Goal: Information Seeking & Learning: Learn about a topic

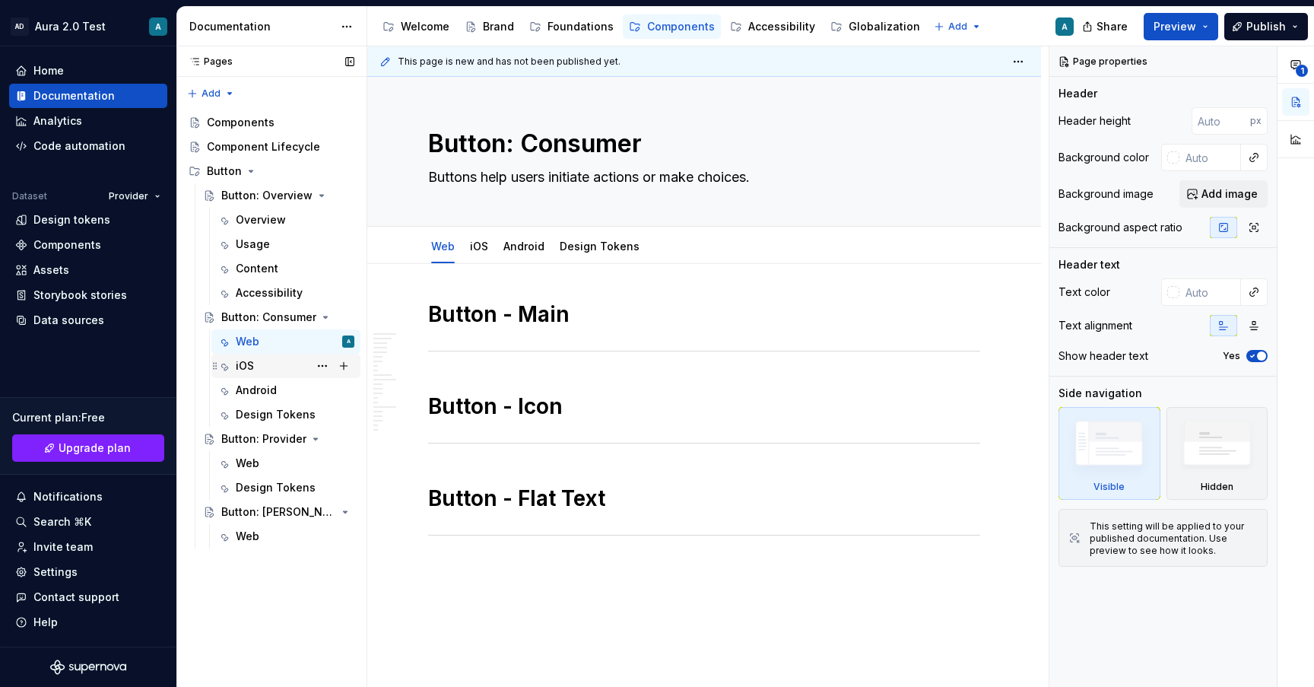
click at [271, 372] on div "iOS K" at bounding box center [295, 365] width 119 height 21
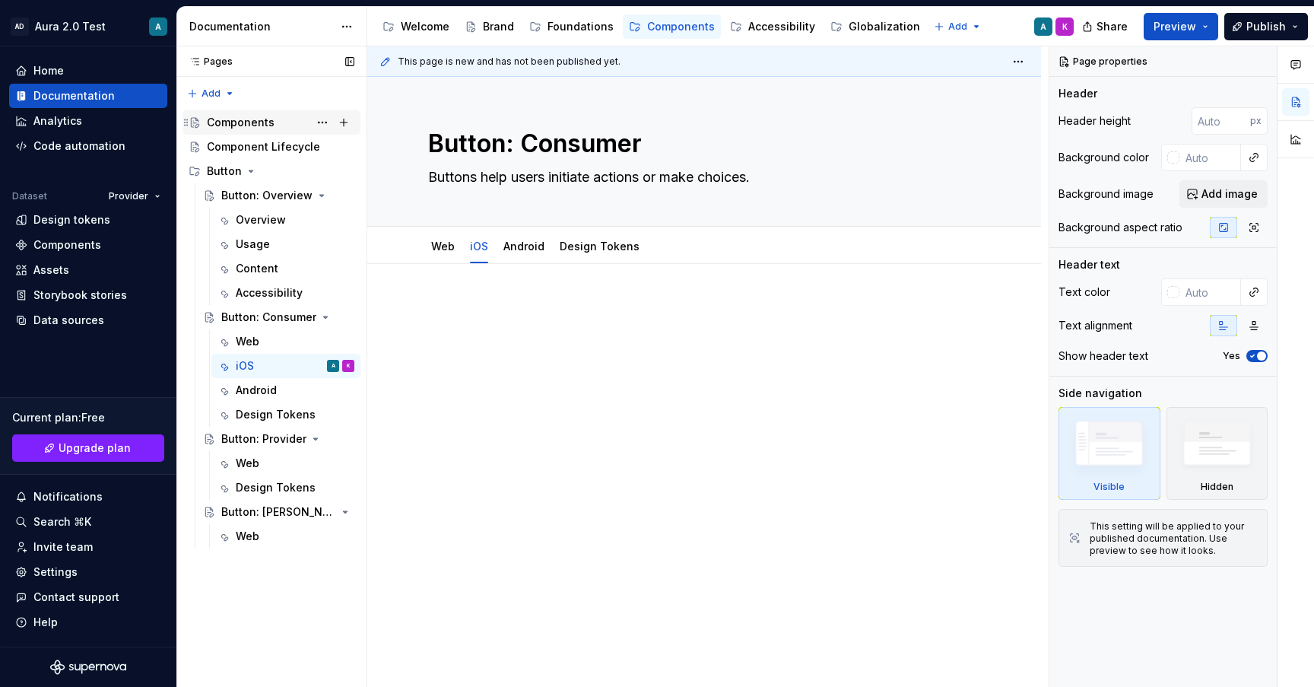
click at [246, 124] on div "Components" at bounding box center [241, 122] width 68 height 15
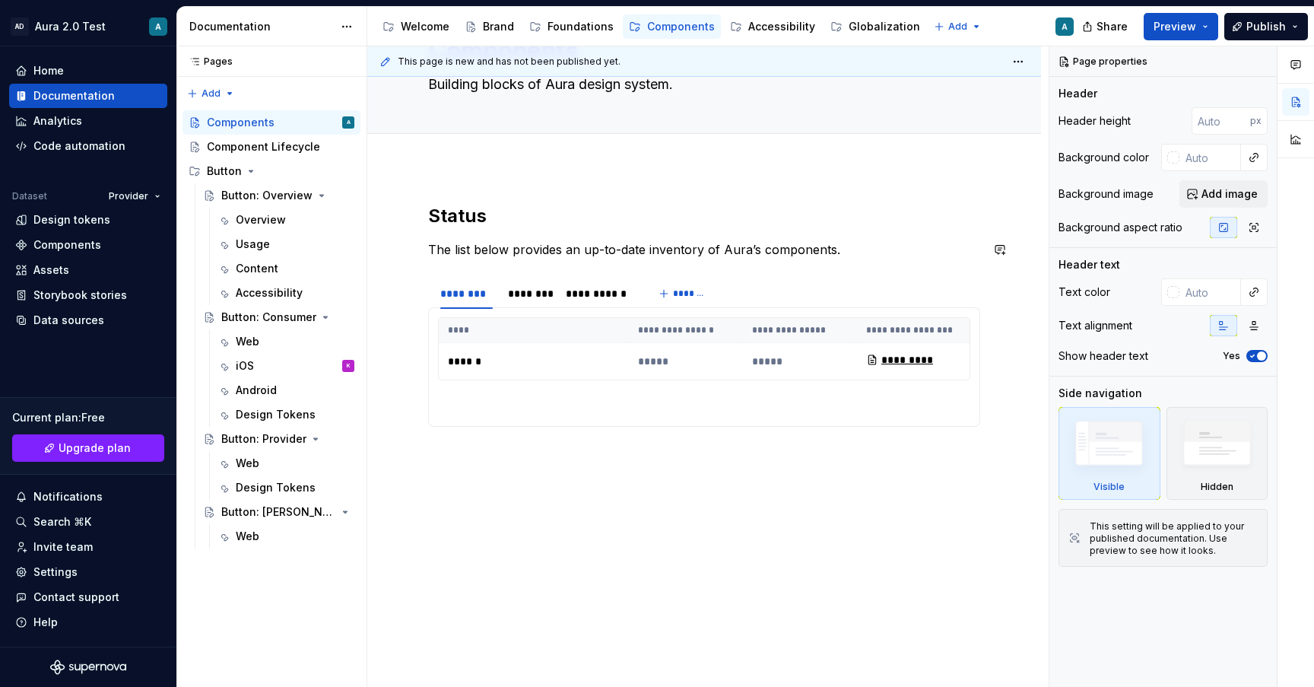
scroll to position [92, 0]
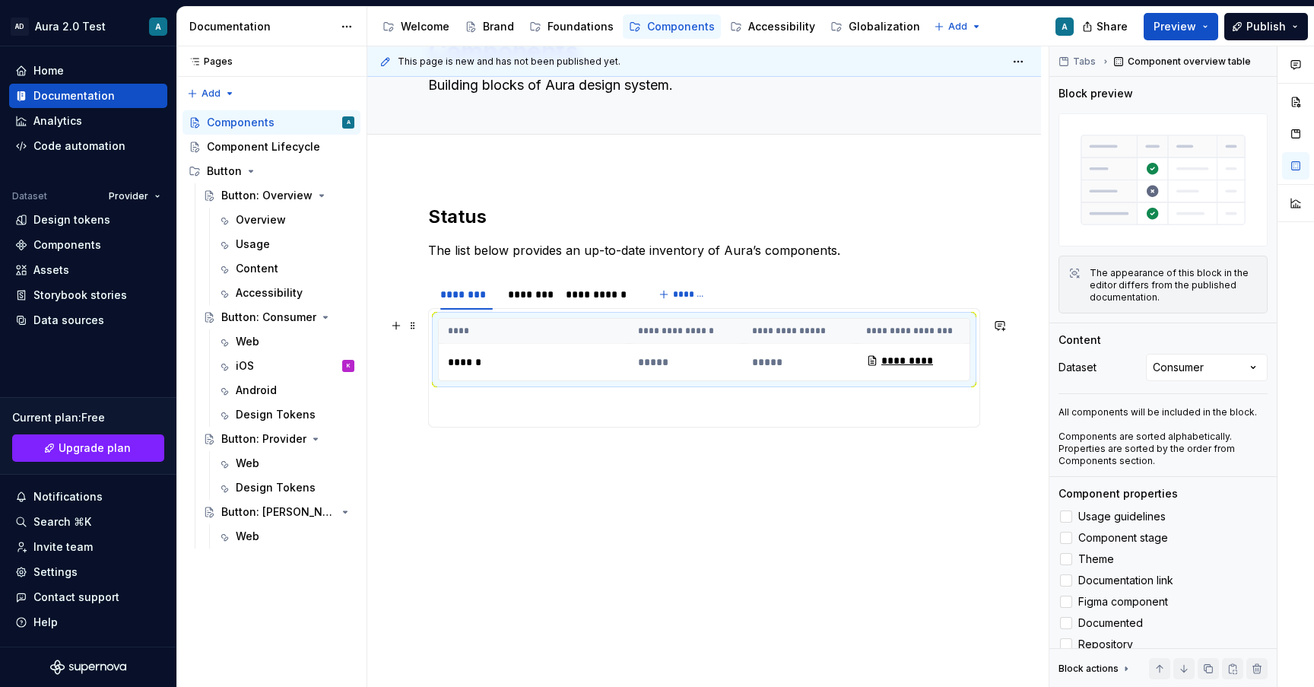
click at [465, 360] on p "******" at bounding box center [534, 361] width 172 height 15
click at [258, 363] on div "iOS K" at bounding box center [295, 365] width 119 height 21
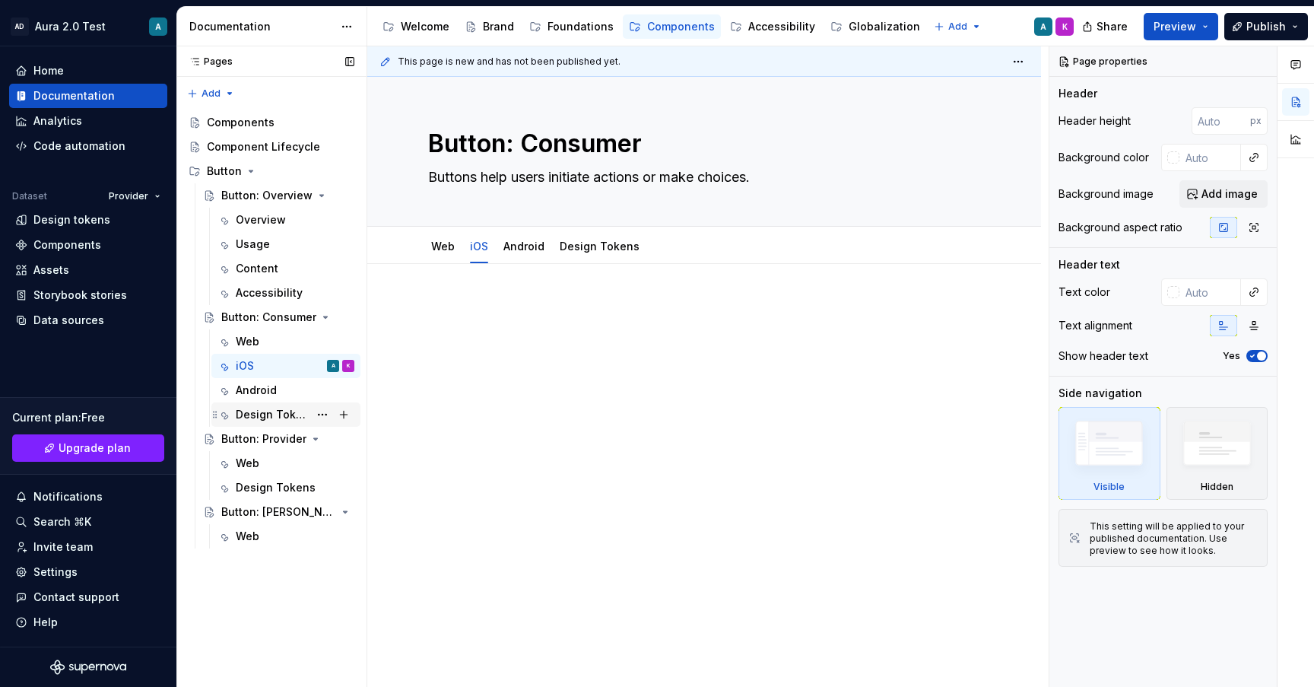
click at [277, 414] on div "Design Tokens" at bounding box center [272, 414] width 73 height 15
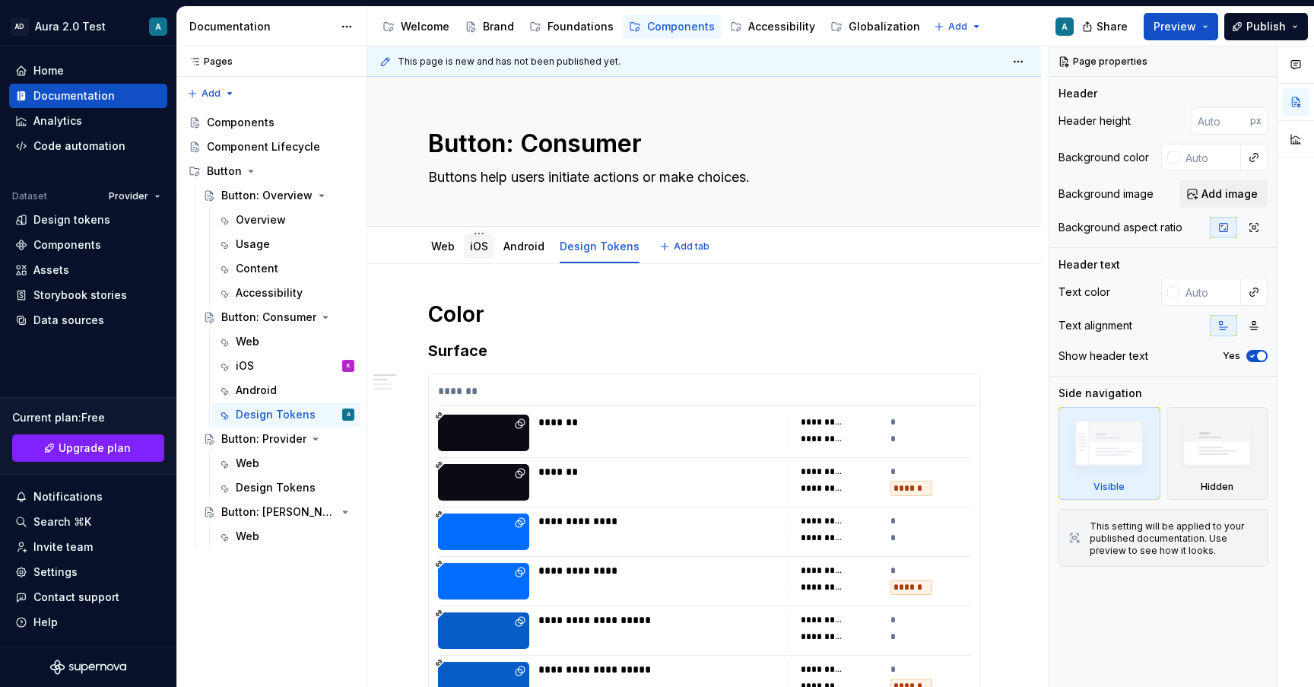
click at [475, 242] on link "iOS" at bounding box center [479, 246] width 18 height 13
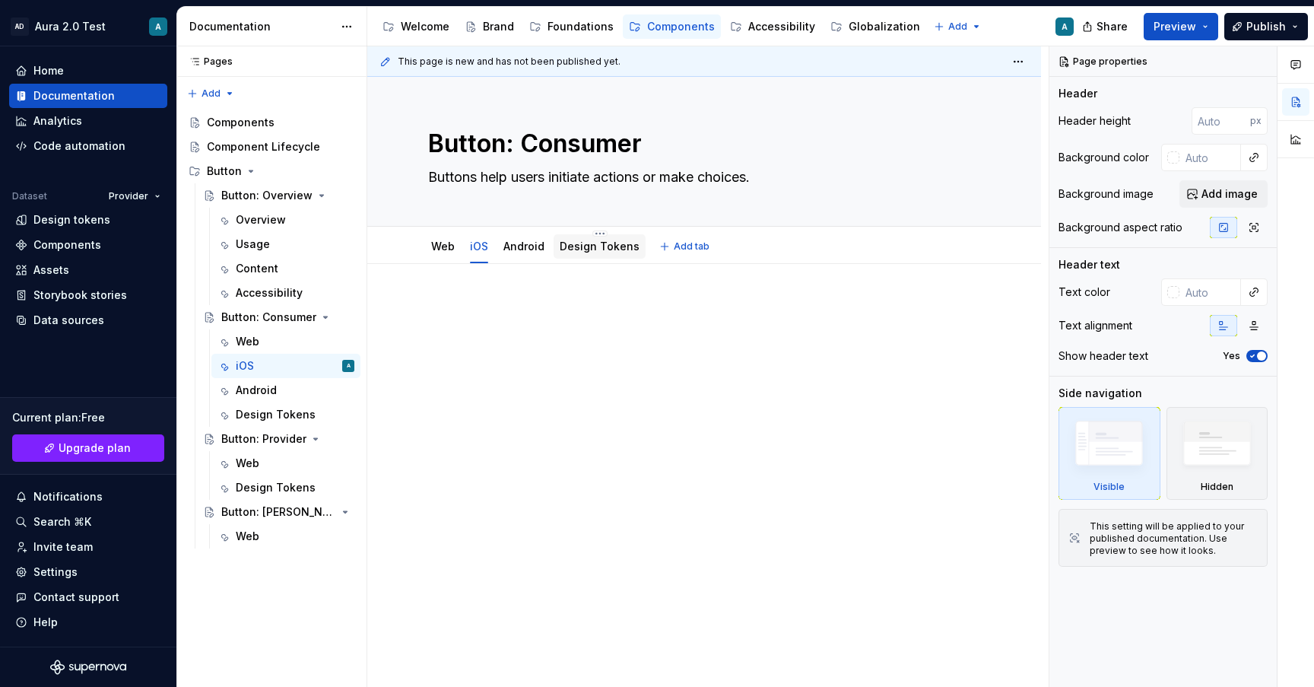
click at [591, 251] on link "Design Tokens" at bounding box center [600, 246] width 80 height 13
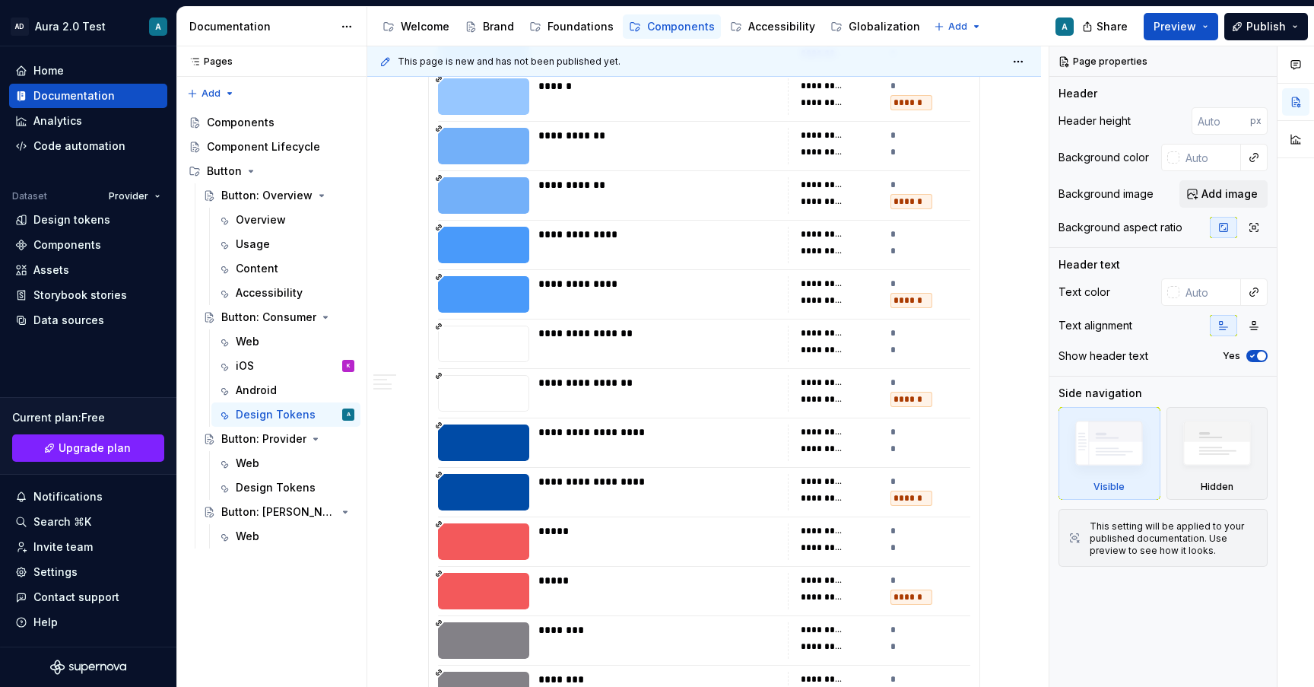
scroll to position [4626, 0]
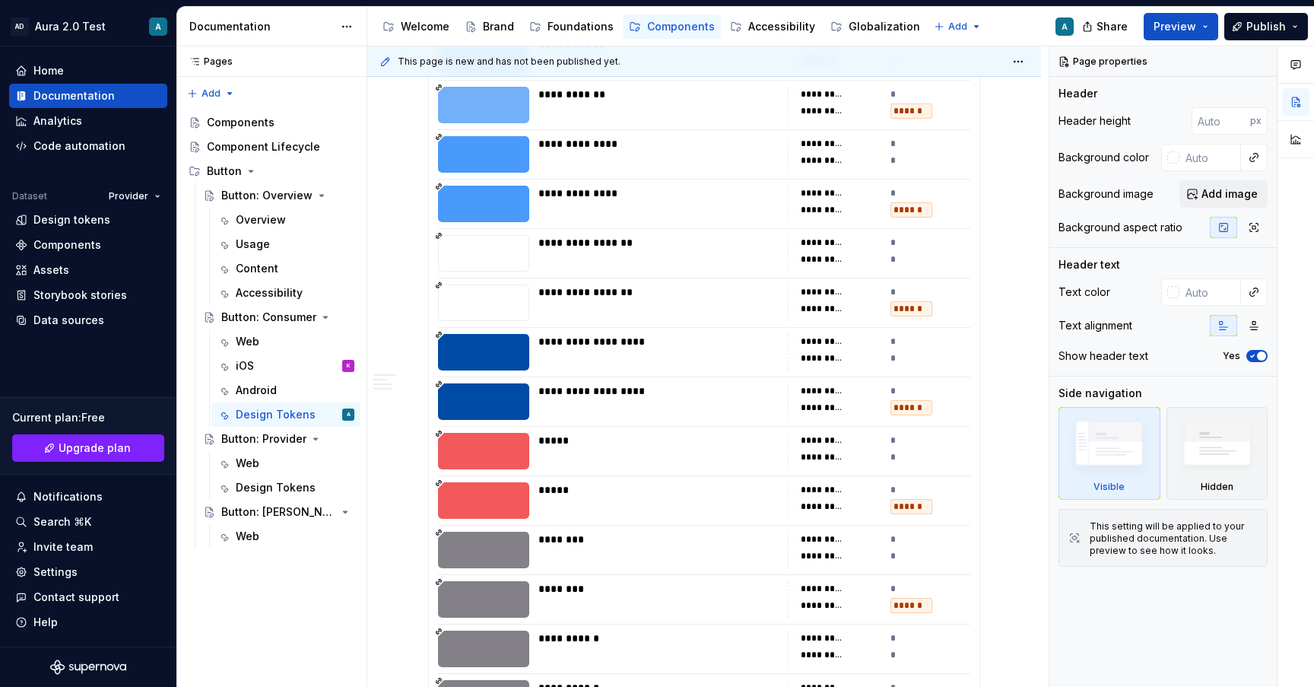
type textarea "*"
